Goal: Task Accomplishment & Management: Use online tool/utility

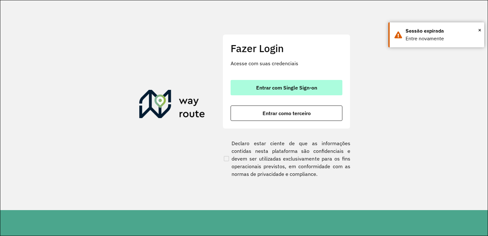
click at [280, 85] on span "Entrar com Single Sign-on" at bounding box center [286, 87] width 61 height 5
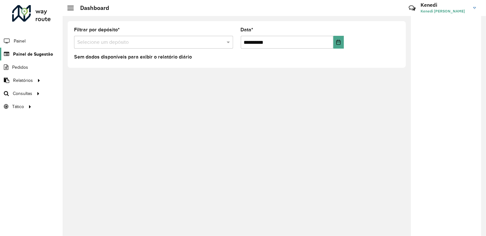
click at [34, 53] on span "Painel de Sugestão" at bounding box center [33, 54] width 40 height 7
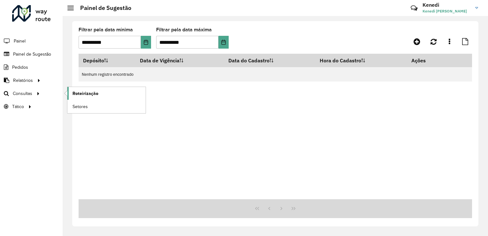
click at [83, 93] on span "Roteirização" at bounding box center [85, 93] width 26 height 7
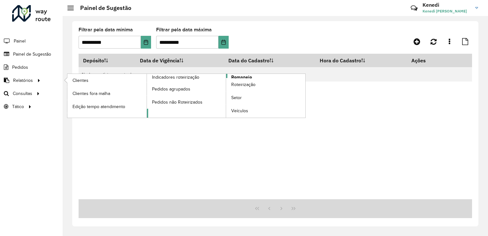
click at [232, 75] on span "Romaneio" at bounding box center [241, 77] width 21 height 7
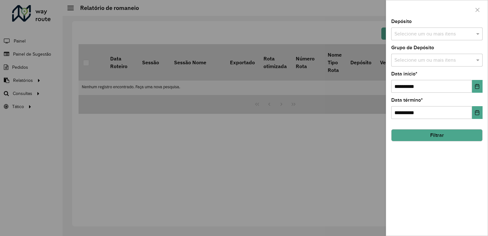
click at [434, 37] on input "text" at bounding box center [434, 34] width 82 height 8
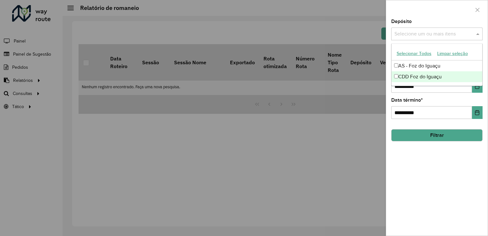
click at [427, 74] on div "CDD Foz do Iguaçu" at bounding box center [436, 76] width 91 height 11
click at [335, 127] on div at bounding box center [244, 118] width 488 height 236
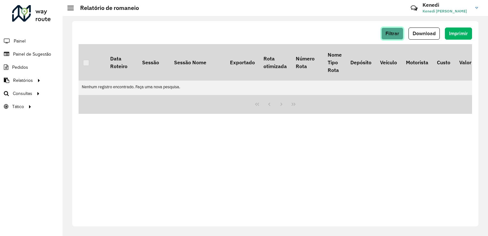
click at [389, 33] on span "Filtrar" at bounding box center [392, 33] width 14 height 5
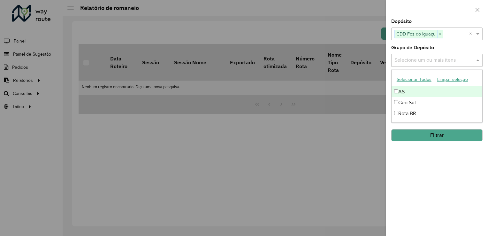
click at [424, 62] on input "text" at bounding box center [434, 61] width 82 height 8
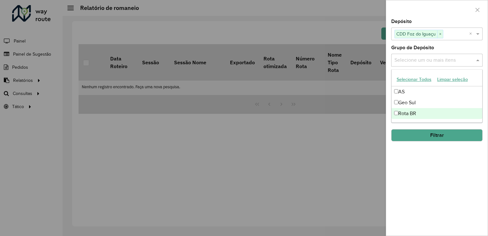
click at [410, 112] on div "Rota BR" at bounding box center [436, 113] width 91 height 11
click at [444, 144] on div "**********" at bounding box center [437, 127] width 102 height 216
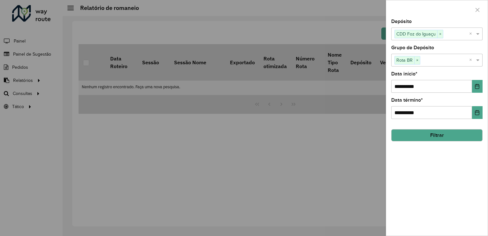
click at [443, 124] on hb-field-button "Filtrar" at bounding box center [436, 132] width 91 height 17
click at [442, 134] on button "Filtrar" at bounding box center [436, 135] width 91 height 12
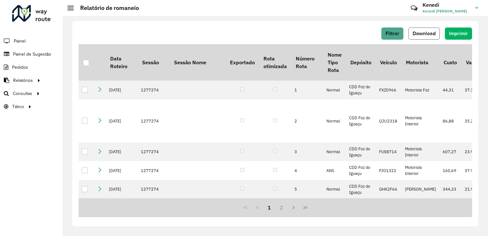
click at [423, 33] on span "Download" at bounding box center [424, 33] width 23 height 5
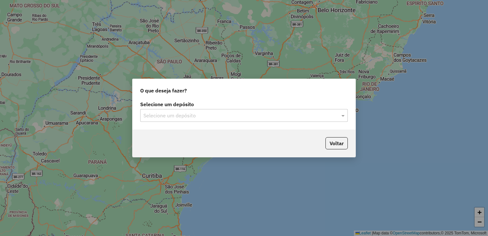
click at [272, 105] on label "Selecione um depósito" at bounding box center [244, 104] width 208 height 8
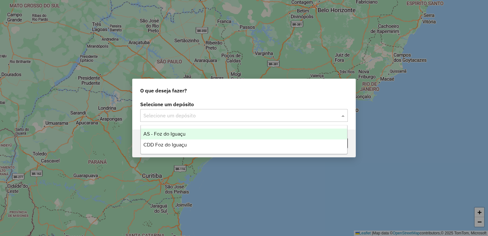
click at [266, 110] on div "Selecione um depósito" at bounding box center [244, 115] width 208 height 13
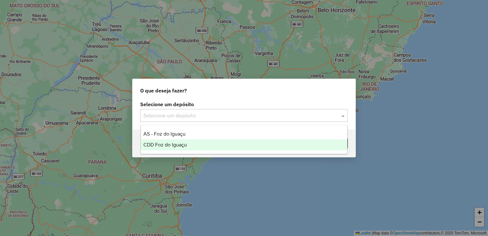
click at [193, 142] on div "CDD Foz do Iguaçu" at bounding box center [244, 144] width 207 height 11
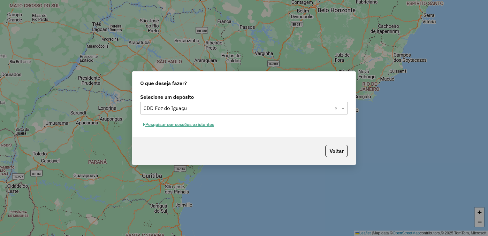
click at [178, 125] on button "Pesquisar por sessões existentes" at bounding box center [178, 124] width 77 height 10
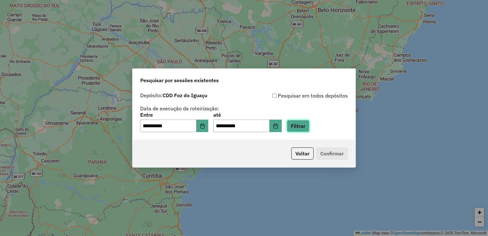
click at [309, 121] on button "Filtrar" at bounding box center [298, 126] width 23 height 12
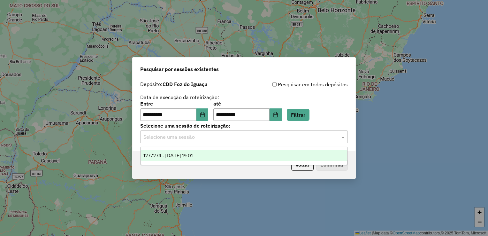
click at [324, 135] on input "text" at bounding box center [237, 137] width 188 height 8
click at [227, 155] on div "1277274 - 17/09/2025 19:01" at bounding box center [244, 155] width 207 height 11
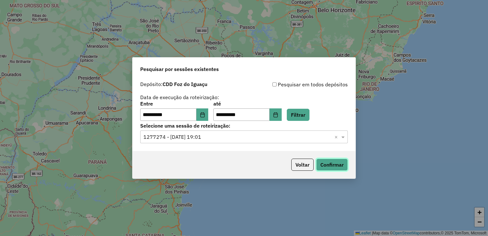
click at [321, 167] on button "Confirmar" at bounding box center [332, 164] width 32 height 12
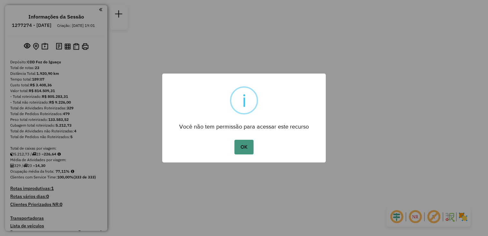
click at [238, 143] on button "OK" at bounding box center [243, 147] width 19 height 15
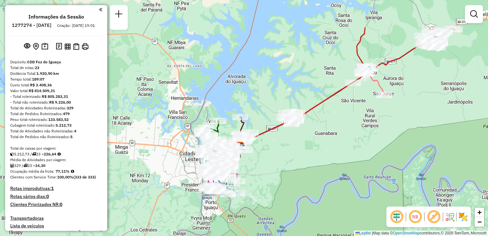
drag, startPoint x: 321, startPoint y: 81, endPoint x: 272, endPoint y: 132, distance: 70.7
click at [307, 131] on div "Janela de atendimento Grade de atendimento Capacidade Transportadoras Veículos …" at bounding box center [244, 118] width 488 height 236
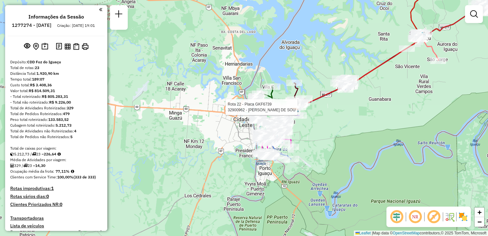
drag, startPoint x: 246, startPoint y: 145, endPoint x: 307, endPoint y: 108, distance: 71.5
click at [306, 108] on div at bounding box center [298, 107] width 16 height 6
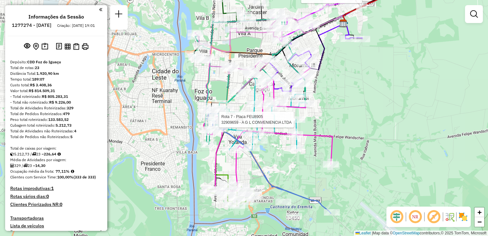
select select "**********"
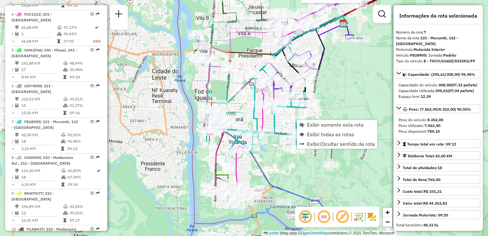
scroll to position [470, 0]
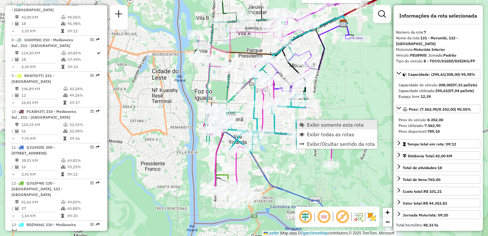
click at [301, 122] on span "Exibir somente esta rota" at bounding box center [301, 124] width 5 height 5
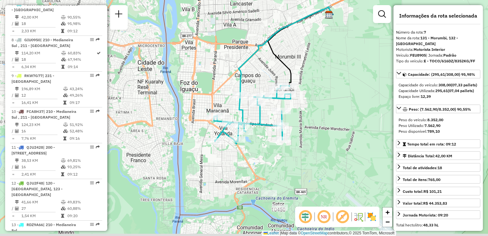
drag, startPoint x: 304, startPoint y: 121, endPoint x: 321, endPoint y: 93, distance: 32.8
click at [321, 93] on div "Janela de atendimento Grade de atendimento Capacidade Transportadoras Veículos …" at bounding box center [244, 118] width 488 height 236
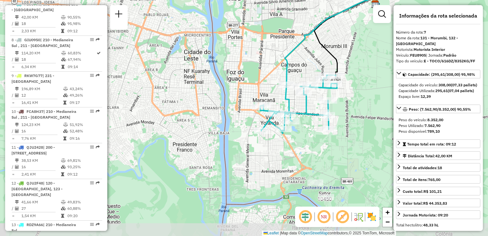
drag, startPoint x: 328, startPoint y: 143, endPoint x: 300, endPoint y: 126, distance: 32.8
click at [300, 126] on div "Janela de atendimento Grade de atendimento Capacidade Transportadoras Veículos …" at bounding box center [244, 118] width 488 height 236
